Goal: Check status: Check status

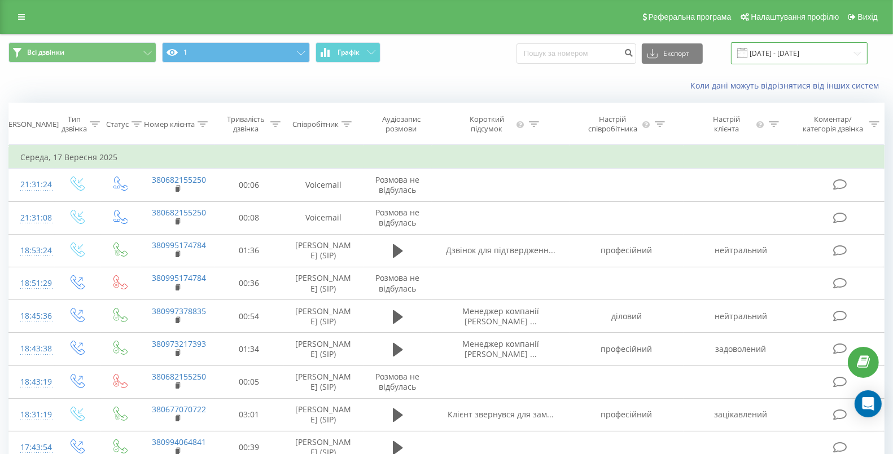
click at [792, 46] on input "[DATE] - [DATE]" at bounding box center [799, 53] width 137 height 22
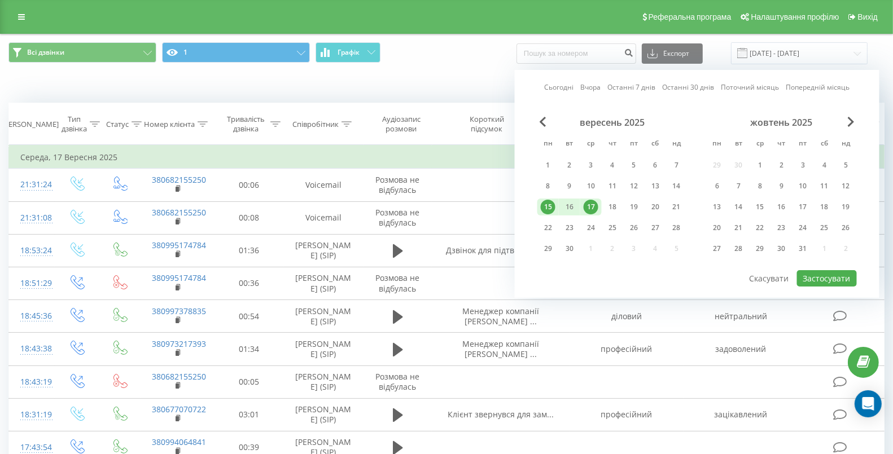
click at [591, 206] on div "17" at bounding box center [590, 207] width 15 height 15
click at [634, 210] on div "19" at bounding box center [633, 207] width 15 height 15
click at [821, 278] on button "Застосувати" at bounding box center [827, 278] width 60 height 16
type input "[DATE] - [DATE]"
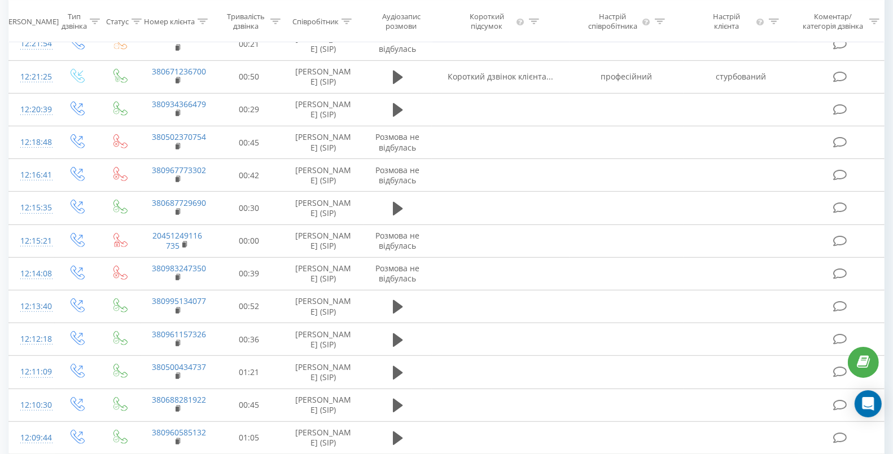
scroll to position [578, 0]
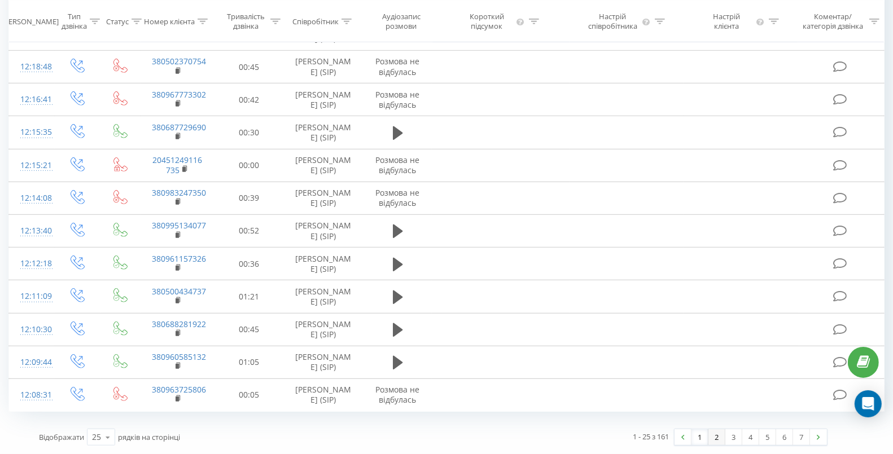
click at [714, 434] on link "2" at bounding box center [716, 437] width 17 height 16
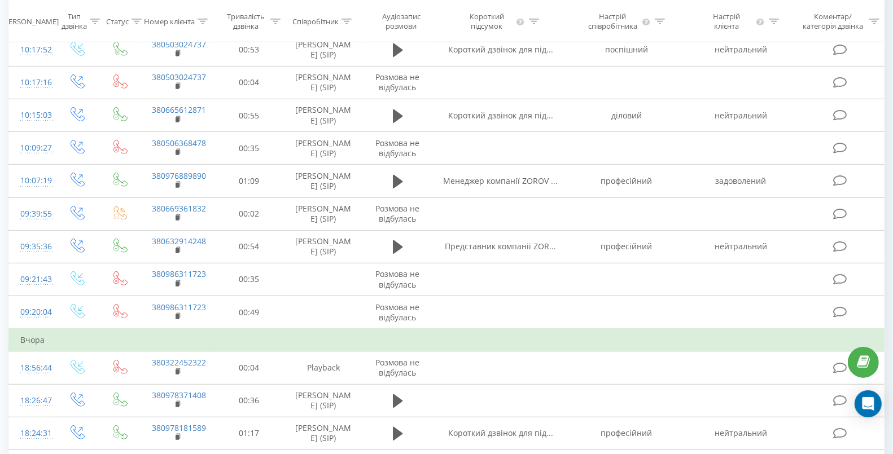
scroll to position [600, 0]
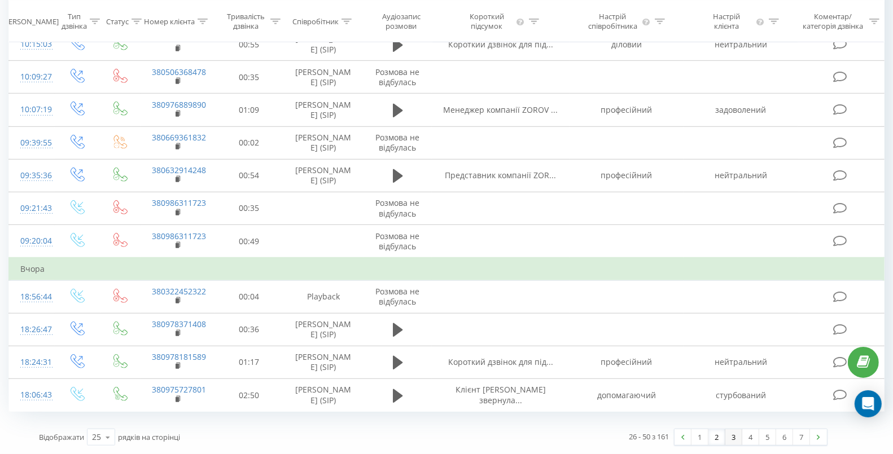
click at [736, 438] on link "3" at bounding box center [733, 437] width 17 height 16
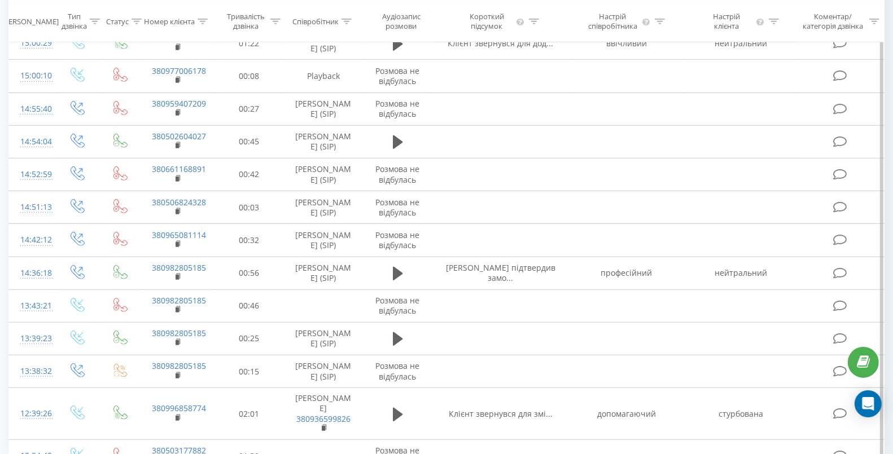
scroll to position [617, 0]
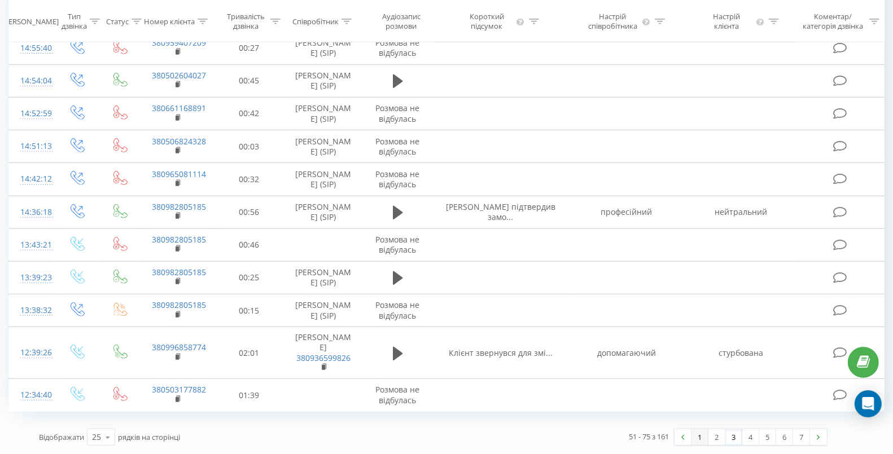
click at [701, 436] on link "1" at bounding box center [699, 437] width 17 height 16
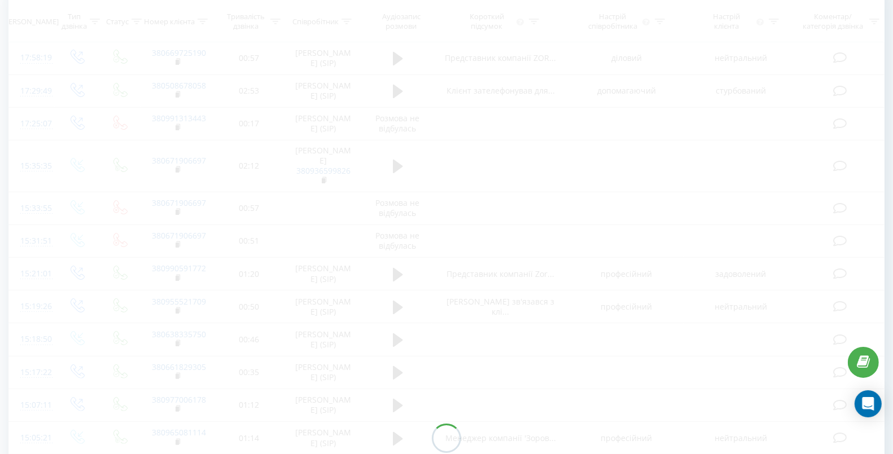
scroll to position [74, 0]
